Goal: Find specific page/section: Find specific page/section

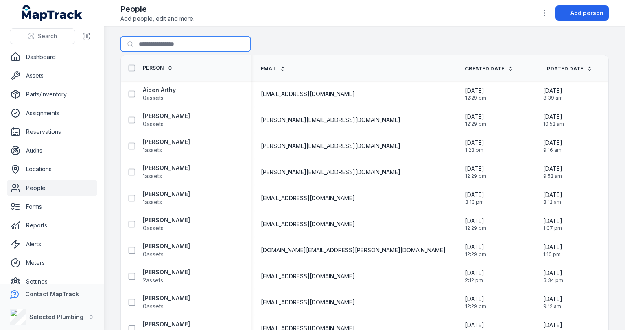
click at [181, 43] on input "Search for people" at bounding box center [185, 43] width 130 height 15
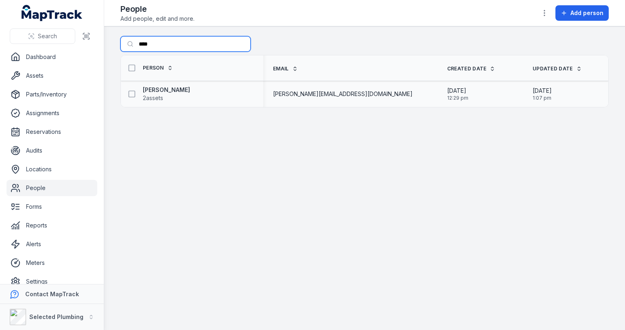
type input "****"
click at [163, 83] on div "[PERSON_NAME] 2 assets" at bounding box center [192, 94] width 142 height 23
click at [159, 83] on div "[PERSON_NAME] 2 assets" at bounding box center [192, 94] width 142 height 23
click at [158, 88] on strong "[PERSON_NAME]" at bounding box center [166, 90] width 47 height 8
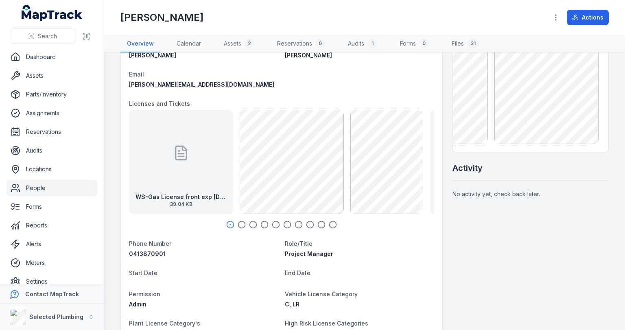
scroll to position [65, 0]
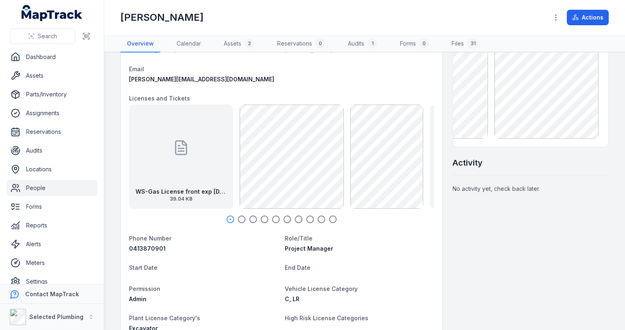
click at [242, 218] on icon "button" at bounding box center [241, 219] width 8 height 8
click at [250, 218] on icon "button" at bounding box center [253, 219] width 8 height 8
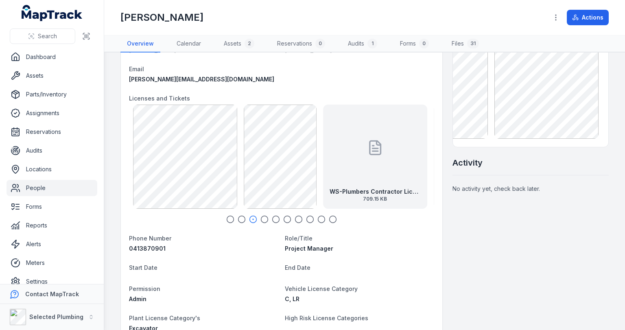
click at [263, 218] on icon "button" at bounding box center [264, 219] width 8 height 8
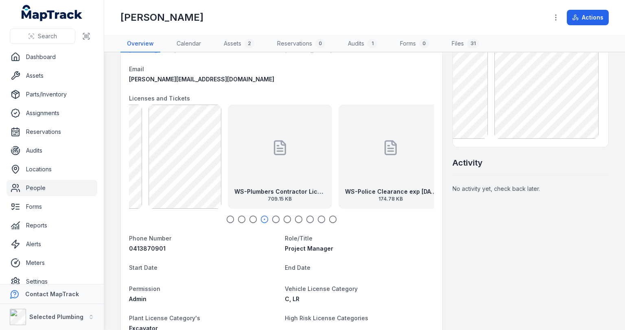
click at [276, 218] on icon "button" at bounding box center [276, 219] width 8 height 8
click at [283, 218] on icon "button" at bounding box center [287, 219] width 8 height 8
click at [296, 218] on icon "button" at bounding box center [298, 219] width 8 height 8
click at [309, 219] on icon "button" at bounding box center [310, 219] width 8 height 8
click at [292, 187] on strong "WS-Heavy Vehicle Drivers Liense front exp [DATE]" at bounding box center [279, 191] width 91 height 8
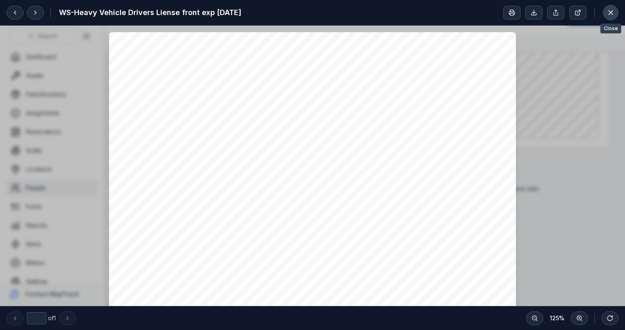
click at [609, 12] on icon at bounding box center [610, 13] width 8 height 8
